Goal: Transaction & Acquisition: Purchase product/service

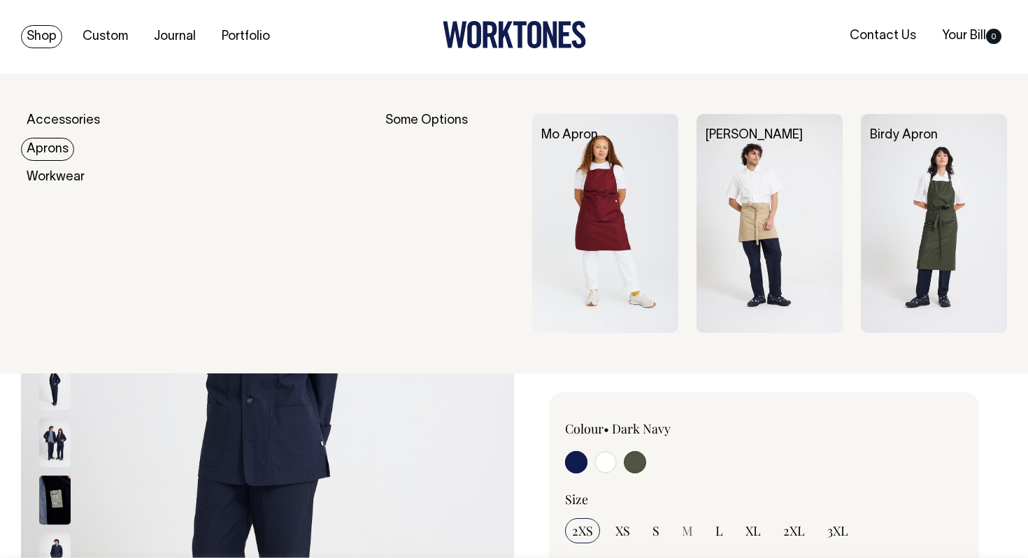
click at [53, 147] on link "Aprons" at bounding box center [47, 149] width 53 height 23
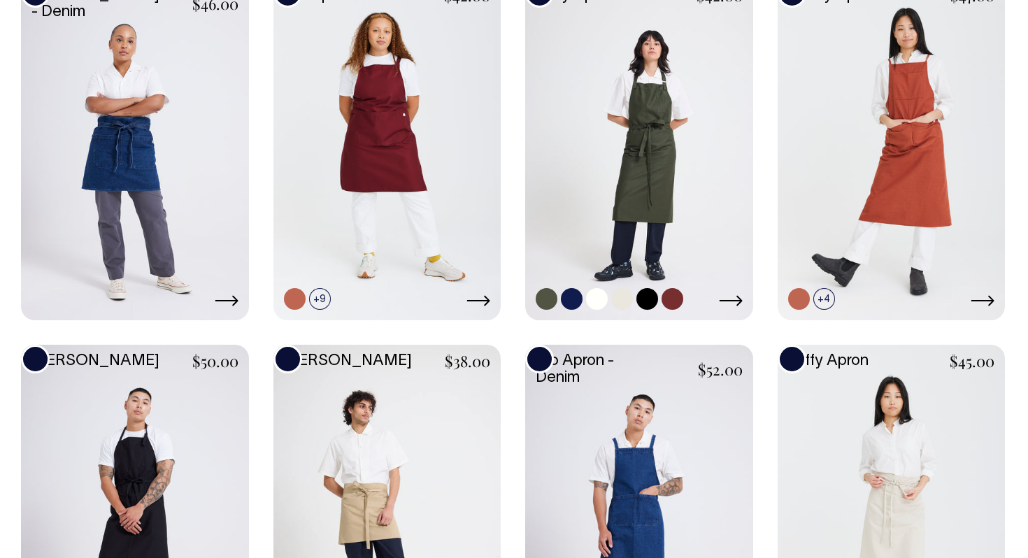
click at [596, 185] on link at bounding box center [639, 148] width 228 height 338
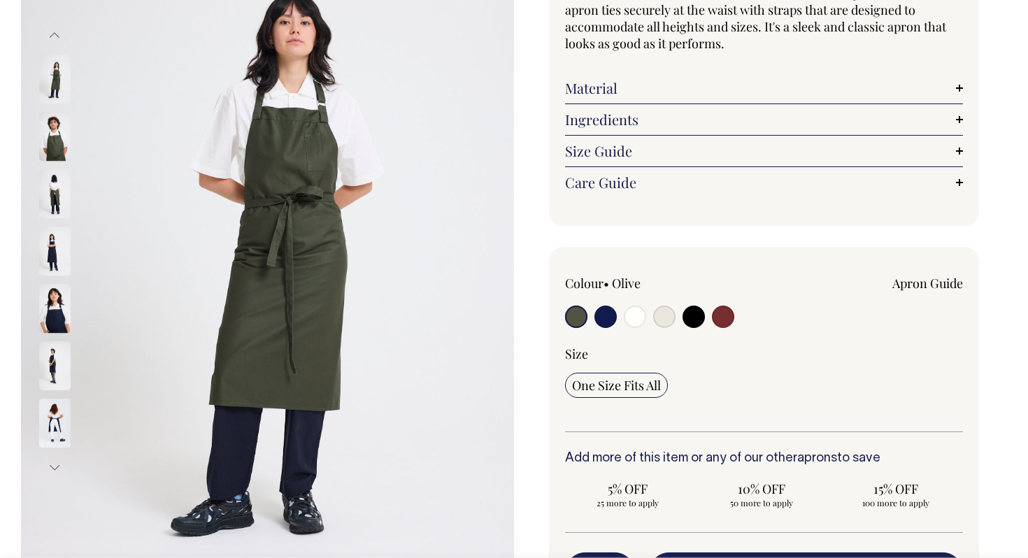
scroll to position [192, 0]
